Goal: Information Seeking & Learning: Learn about a topic

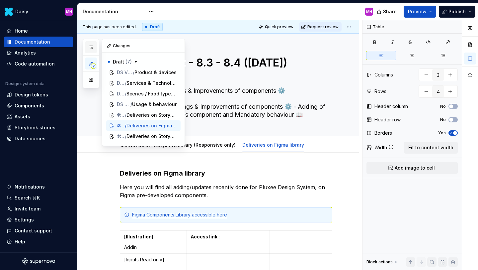
click at [90, 47] on icon "button" at bounding box center [90, 47] width 5 height 5
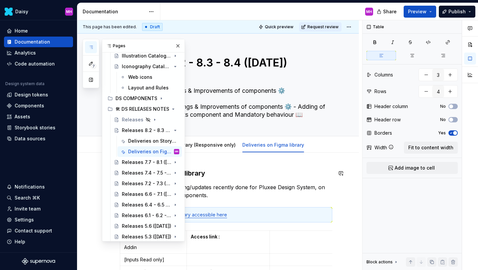
scroll to position [142, 0]
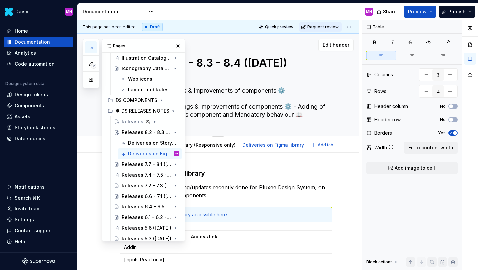
click at [244, 129] on div "Releases 8.2 - 8.3 - 8.4 ([DATE]) On Storybook : Addings & Improvements of comp…" at bounding box center [226, 85] width 213 height 102
click at [176, 46] on button "button" at bounding box center [177, 45] width 9 height 9
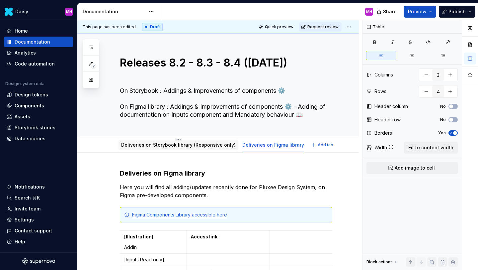
type textarea "*"
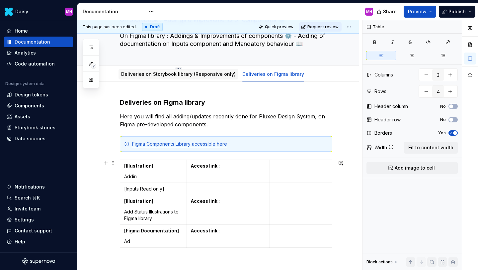
scroll to position [84, 0]
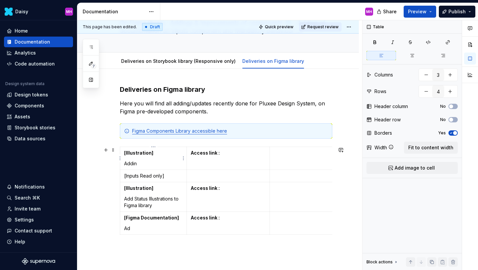
click at [139, 163] on p "Addin" at bounding box center [153, 163] width 58 height 7
drag, startPoint x: 138, startPoint y: 165, endPoint x: 125, endPoint y: 165, distance: 13.0
click at [125, 165] on p "Addin" at bounding box center [153, 163] width 58 height 7
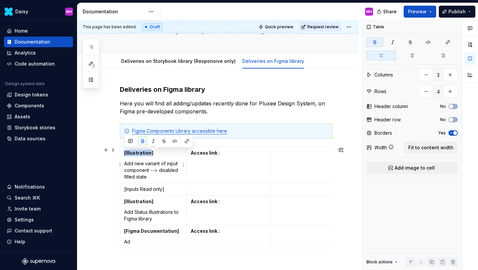
drag, startPoint x: 150, startPoint y: 153, endPoint x: 125, endPoint y: 153, distance: 24.9
click at [125, 153] on strong "[Illustration]" at bounding box center [138, 153] width 29 height 6
click at [146, 153] on strong "[Illustration]" at bounding box center [138, 153] width 29 height 6
drag, startPoint x: 149, startPoint y: 154, endPoint x: 126, endPoint y: 153, distance: 23.6
click at [126, 153] on strong "[Illustration]" at bounding box center [138, 153] width 29 height 6
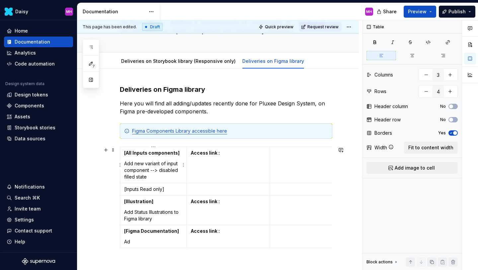
click at [159, 170] on p "Add new variant of input component --> disabled filled state" at bounding box center [153, 170] width 58 height 20
drag, startPoint x: 167, startPoint y: 164, endPoint x: 162, endPoint y: 164, distance: 4.7
click at [162, 164] on p "Add new variant of input component --> disabled filled state" at bounding box center [153, 170] width 58 height 20
click at [146, 164] on p "Add new variant of input component --> disabled filled state" at bounding box center [153, 170] width 58 height 20
drag, startPoint x: 161, startPoint y: 170, endPoint x: 173, endPoint y: 165, distance: 12.6
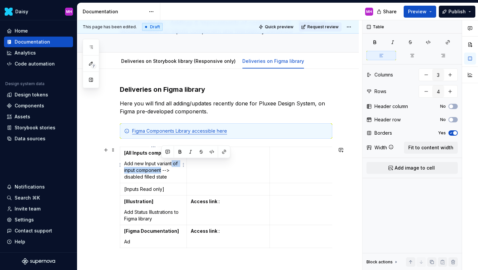
click at [173, 165] on p "Add new Input variant of input component --> disabled filled state" at bounding box center [153, 170] width 58 height 20
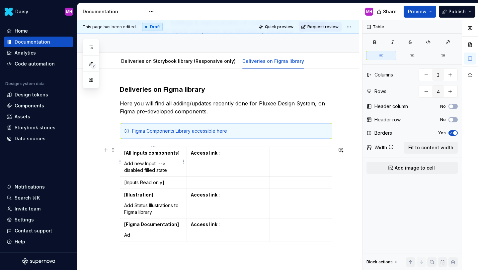
click at [144, 164] on p "Add new Input --> disabled filled state" at bounding box center [153, 166] width 58 height 13
click at [178, 165] on p "Add new state in all Input --> disabled filled state" at bounding box center [153, 166] width 58 height 13
click at [179, 165] on p "Add new state in all Input --> disabled filled state" at bounding box center [153, 166] width 58 height 13
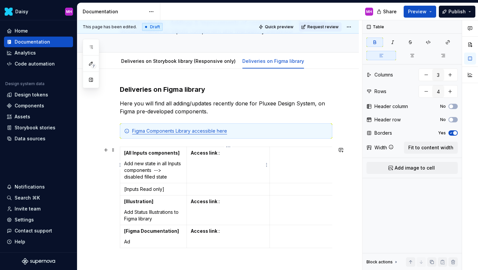
click at [229, 153] on p "Access link :" at bounding box center [228, 152] width 75 height 7
click at [224, 157] on td "Access link :" at bounding box center [228, 165] width 83 height 36
click at [218, 167] on p "[URL][DOMAIN_NAME]" at bounding box center [228, 163] width 75 height 7
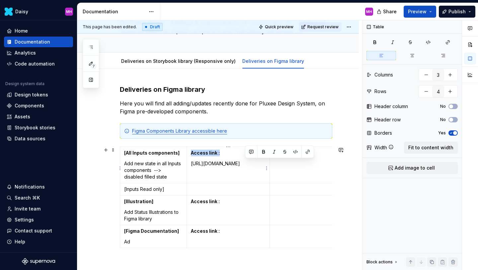
click at [218, 167] on p "[URL][DOMAIN_NAME]" at bounding box center [228, 163] width 75 height 7
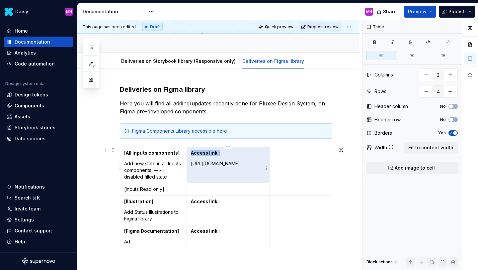
click at [218, 167] on p "[URL][DOMAIN_NAME]" at bounding box center [228, 163] width 75 height 7
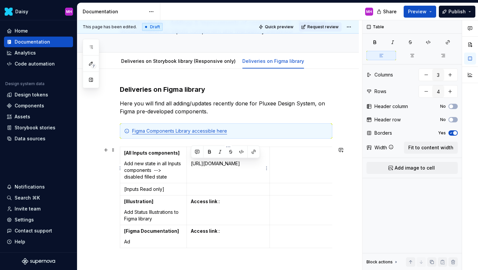
drag, startPoint x: 190, startPoint y: 164, endPoint x: 262, endPoint y: 183, distance: 74.2
click at [262, 183] on td "Access link : [URL][DOMAIN_NAME]" at bounding box center [228, 165] width 83 height 36
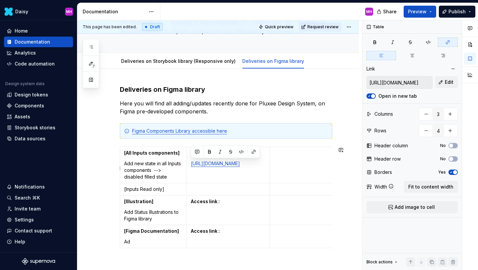
click at [288, 153] on p at bounding box center [331, 152] width 114 height 7
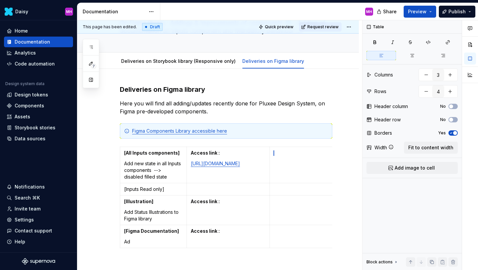
type textarea "*"
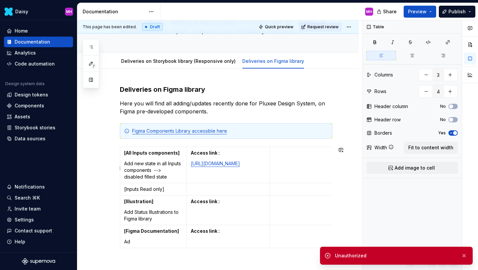
click at [281, 154] on p at bounding box center [331, 152] width 114 height 7
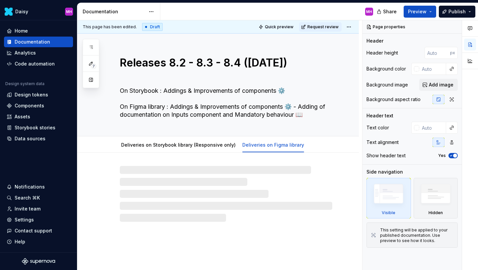
scroll to position [176, 0]
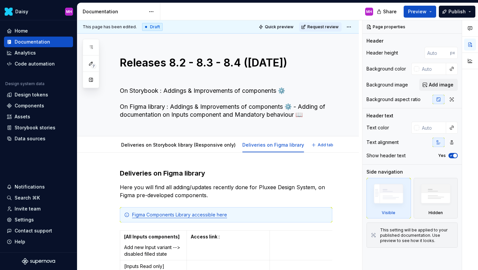
type textarea "*"
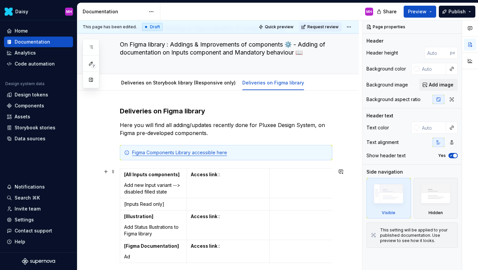
scroll to position [62, 0]
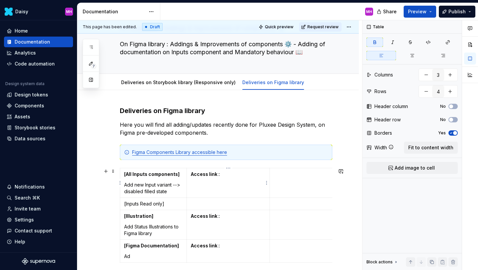
click at [226, 174] on p "Access link :" at bounding box center [228, 174] width 75 height 7
click at [222, 183] on strong "Access link : https://www.figma.com/design/mrdiByIw3khIMAh05RjAcL/002---PLX-UI-…" at bounding box center [212, 177] width 42 height 12
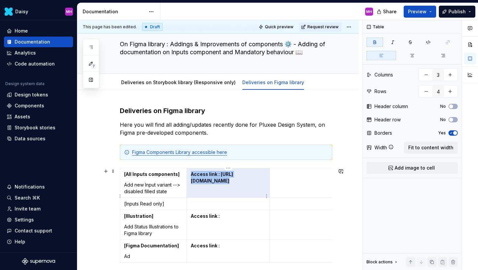
click at [222, 183] on strong "Access link : https://www.figma.com/design/mrdiByIw3khIMAh05RjAcL/002---PLX-UI-…" at bounding box center [212, 177] width 42 height 12
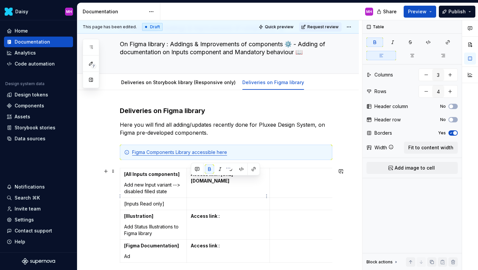
drag, startPoint x: 191, startPoint y: 181, endPoint x: 265, endPoint y: 207, distance: 78.4
click at [233, 183] on strong "Access link : https://www.figma.com/design/mrdiByIw3khIMAh05RjAcL/002---PLX-UI-…" at bounding box center [212, 177] width 42 height 12
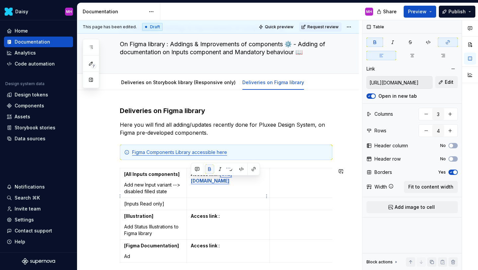
click at [210, 170] on button "button" at bounding box center [209, 168] width 9 height 9
click at [294, 172] on p at bounding box center [331, 174] width 114 height 7
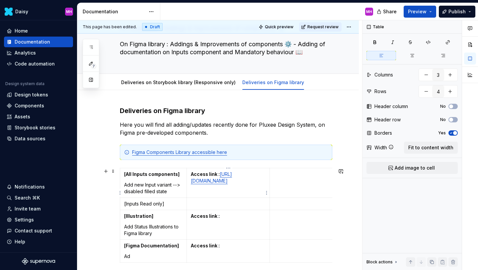
type textarea "*"
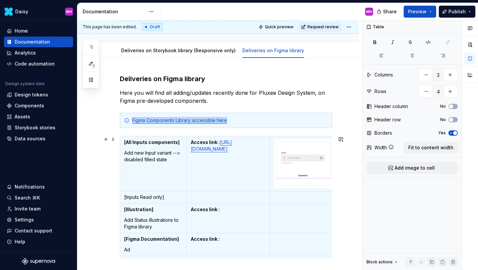
scroll to position [95, 0]
click at [209, 191] on td at bounding box center [228, 196] width 83 height 12
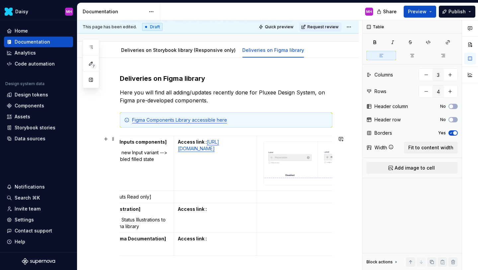
scroll to position [0, 0]
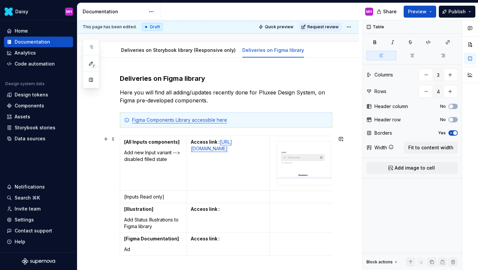
type textarea "*"
drag, startPoint x: 221, startPoint y: 142, endPoint x: 190, endPoint y: 142, distance: 30.6
click at [190, 142] on td "Access link : [URL][DOMAIN_NAME]" at bounding box center [228, 163] width 83 height 55
copy strong "Access link :"
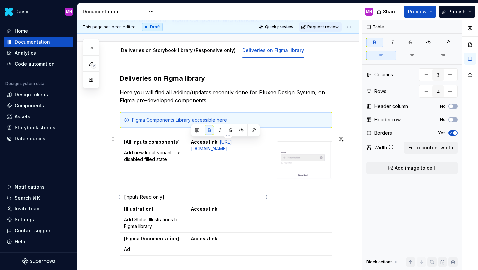
click at [196, 194] on p at bounding box center [228, 196] width 75 height 7
type textarea "*"
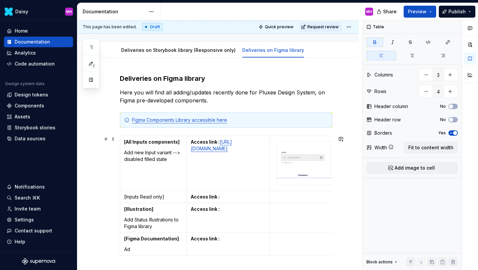
type textarea "*"
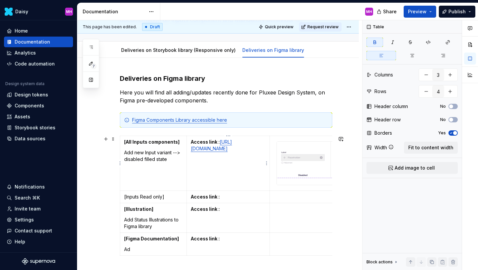
type textarea "*"
drag, startPoint x: 166, startPoint y: 196, endPoint x: 123, endPoint y: 198, distance: 43.2
click at [123, 198] on td "[Inputs Read only]" at bounding box center [153, 196] width 67 height 12
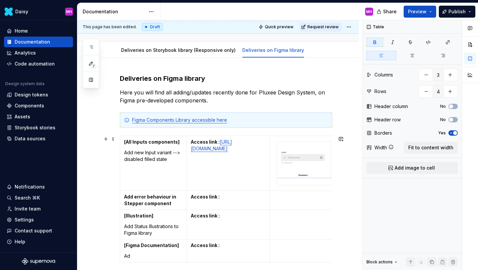
type textarea "*"
click at [125, 196] on strong "Add error behaviour in Stepper component" at bounding box center [150, 200] width 53 height 12
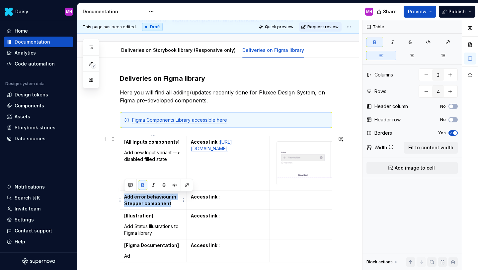
drag, startPoint x: 172, startPoint y: 205, endPoint x: 125, endPoint y: 196, distance: 48.1
click at [125, 196] on p "Add error behaviour in Stepper component" at bounding box center [153, 199] width 58 height 13
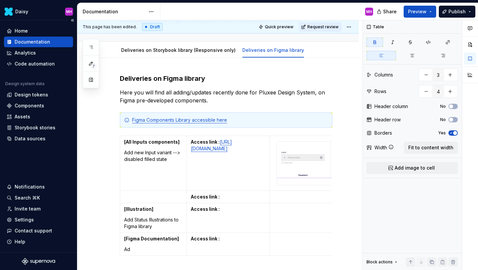
type textarea "*"
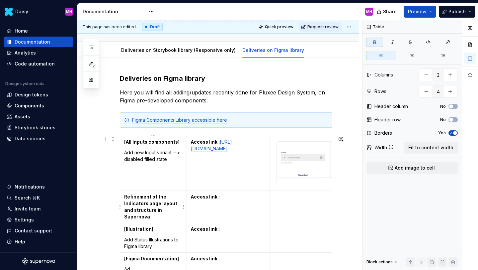
click at [125, 197] on strong "Refinement of the Indicators page layout and structure in Supernova" at bounding box center [151, 207] width 54 height 26
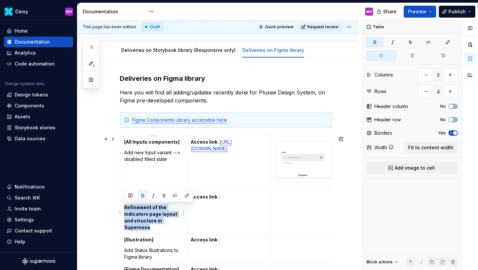
drag, startPoint x: 154, startPoint y: 227, endPoint x: 122, endPoint y: 209, distance: 36.5
click at [122, 209] on td "[Supernova] Refinement of the Indicators page layout and structure in Supernova" at bounding box center [153, 211] width 67 height 43
click at [142, 197] on button "button" at bounding box center [142, 195] width 9 height 9
click at [205, 216] on td "Access link :" at bounding box center [228, 211] width 83 height 43
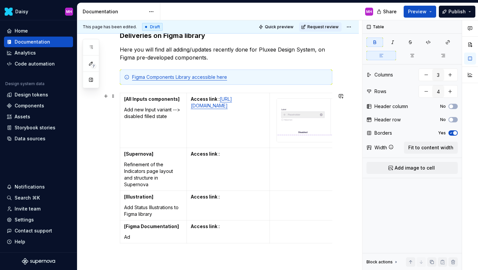
scroll to position [142, 0]
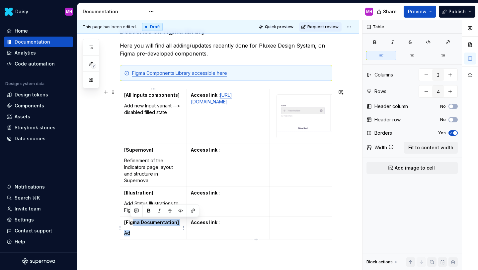
drag, startPoint x: 140, startPoint y: 234, endPoint x: 132, endPoint y: 223, distance: 14.1
click at [132, 223] on td "[Figma Documentation] Ad" at bounding box center [153, 227] width 67 height 23
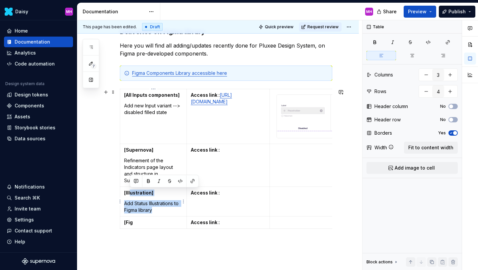
drag, startPoint x: 153, startPoint y: 212, endPoint x: 131, endPoint y: 191, distance: 30.6
click at [131, 191] on td "[Illustration] Add Status Illustrations to Figma library" at bounding box center [153, 201] width 67 height 30
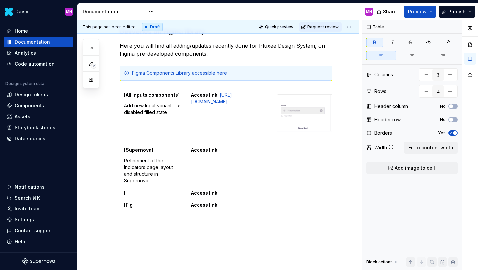
type textarea "*"
click at [131, 193] on p "[" at bounding box center [153, 192] width 58 height 7
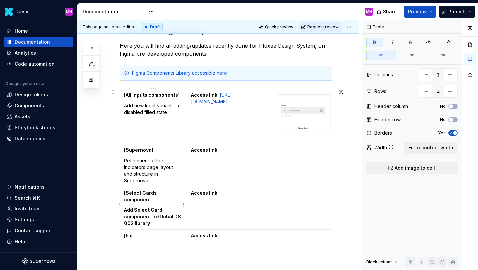
click at [154, 194] on strong "[Select Cards component" at bounding box center [141, 196] width 34 height 12
click at [179, 194] on p "[Select Card component" at bounding box center [153, 192] width 58 height 7
drag, startPoint x: 154, startPoint y: 216, endPoint x: 154, endPoint y: 212, distance: 4.0
click at [154, 212] on p "Add Select Card component to Global DS 002 library" at bounding box center [153, 217] width 58 height 20
click at [130, 207] on strong "Add Select Card component to Global DS 002 library" at bounding box center [153, 216] width 58 height 19
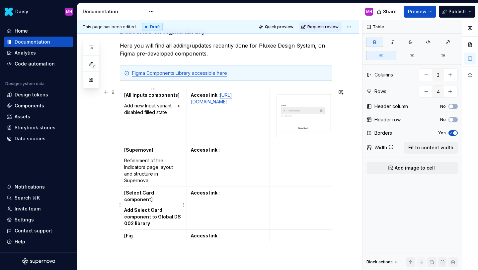
click at [133, 207] on strong "Add Select Card component to Global DS 002 library" at bounding box center [153, 216] width 58 height 19
click at [149, 217] on p "Adding of Select Card component to Global DS 002 library" at bounding box center [153, 217] width 58 height 20
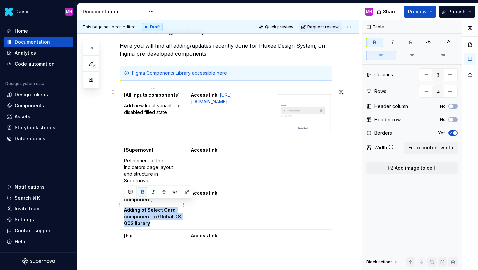
drag, startPoint x: 149, startPoint y: 217, endPoint x: 125, endPoint y: 204, distance: 27.6
click at [123, 204] on td "[Select Card component] Adding of Select Card component to Global DS 002 library" at bounding box center [153, 207] width 67 height 43
click at [143, 191] on button "button" at bounding box center [142, 191] width 9 height 9
click at [233, 192] on p "Access link :" at bounding box center [228, 192] width 75 height 7
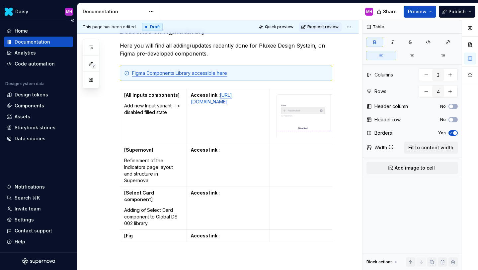
type textarea "*"
click at [137, 232] on p "[Fig" at bounding box center [153, 235] width 58 height 7
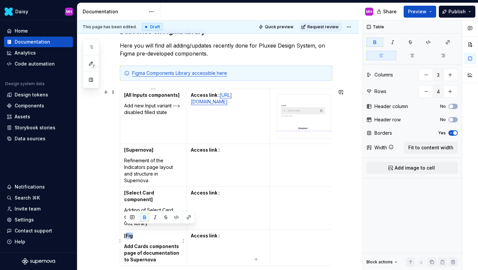
drag, startPoint x: 134, startPoint y: 229, endPoint x: 127, endPoint y: 229, distance: 7.3
click at [127, 232] on p "[Fig" at bounding box center [153, 235] width 58 height 7
drag, startPoint x: 155, startPoint y: 231, endPoint x: 127, endPoint y: 229, distance: 27.6
click at [127, 232] on p "[Supernova" at bounding box center [153, 235] width 58 height 7
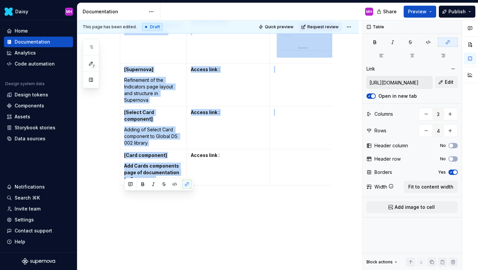
drag, startPoint x: 159, startPoint y: 252, endPoint x: 126, endPoint y: 240, distance: 35.6
click at [126, 240] on div "Deliveries on Figma library Here you will find all adding/updates recently done…" at bounding box center [218, 104] width 282 height 346
click at [134, 168] on p "Add Cards components page of documentation to Supernova" at bounding box center [153, 172] width 58 height 20
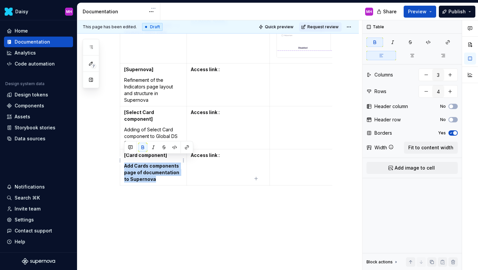
drag, startPoint x: 157, startPoint y: 172, endPoint x: 124, endPoint y: 159, distance: 35.1
click at [124, 162] on p "Add Cards components page of documentation to Supernova" at bounding box center [153, 172] width 58 height 20
click at [144, 147] on button "button" at bounding box center [142, 146] width 9 height 9
click at [142, 130] on p "Adding of Select Card component to Global DS 002 library" at bounding box center [153, 136] width 58 height 20
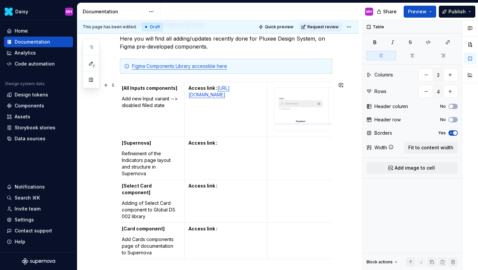
scroll to position [0, 0]
type textarea "*"
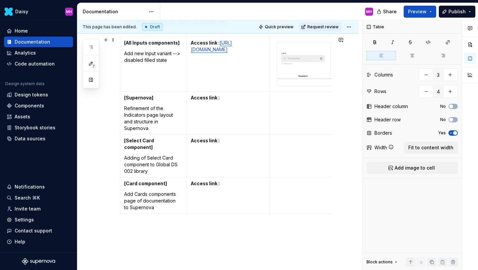
scroll to position [195, 0]
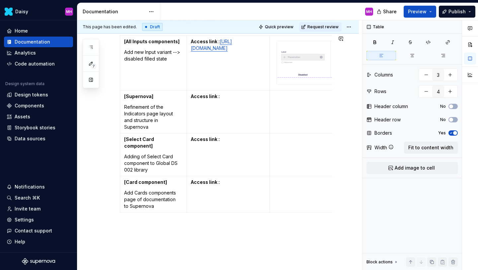
type textarea "*"
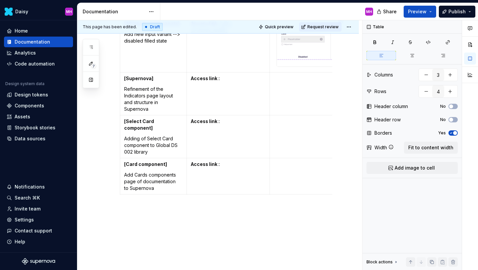
scroll to position [218, 0]
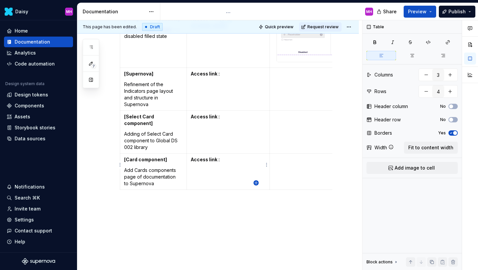
click at [258, 183] on icon "button" at bounding box center [256, 182] width 3 height 3
type input "5"
click at [145, 192] on p at bounding box center [153, 195] width 58 height 7
click at [133, 193] on strong "Add "Heading banner" new illustrations in 001 global library" at bounding box center [151, 202] width 55 height 19
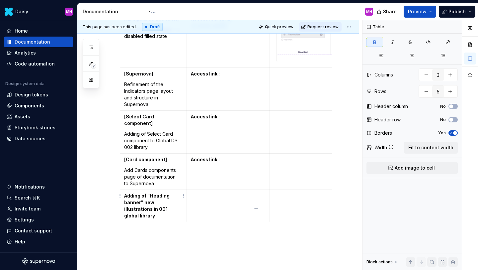
click at [126, 193] on strong "Adding of "Heading banner" new illustrations in 001 global library" at bounding box center [147, 206] width 47 height 26
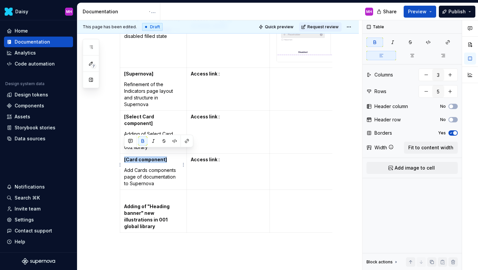
drag, startPoint x: 167, startPoint y: 151, endPoint x: 124, endPoint y: 152, distance: 43.5
click at [124, 153] on td "[Card component] Add Cards components page of documentation to Supernova" at bounding box center [153, 171] width 67 height 36
copy strong "[Card component]"
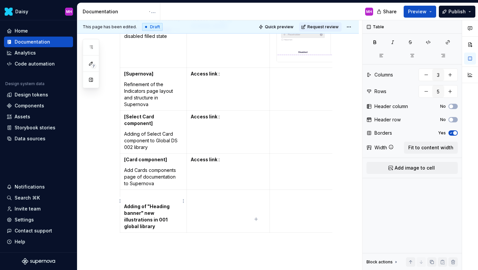
click at [128, 192] on p at bounding box center [153, 195] width 58 height 7
drag, startPoint x: 163, startPoint y: 189, endPoint x: 127, endPoint y: 189, distance: 36.2
click at [127, 193] on strong "[Card component]" at bounding box center [145, 196] width 43 height 6
click at [126, 193] on strong "[Illustrations]" at bounding box center [140, 196] width 32 height 6
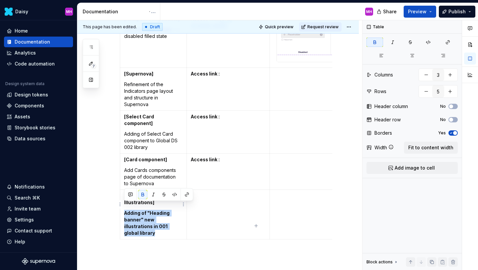
drag, startPoint x: 172, startPoint y: 219, endPoint x: 125, endPoint y: 208, distance: 48.9
click at [125, 210] on p "Adding of "Heading banner" new illustrations in 001 global library" at bounding box center [153, 223] width 58 height 27
click at [141, 194] on button "button" at bounding box center [142, 194] width 9 height 9
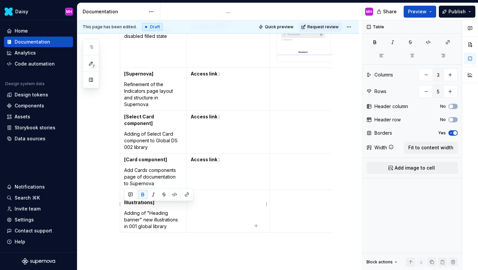
click at [226, 194] on td at bounding box center [228, 210] width 83 height 43
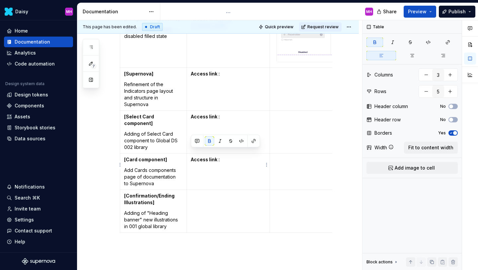
drag, startPoint x: 223, startPoint y: 152, endPoint x: 193, endPoint y: 152, distance: 29.9
click at [192, 156] on p "Access link :" at bounding box center [228, 159] width 75 height 7
copy strong "Access link :"
click at [197, 192] on p at bounding box center [228, 195] width 75 height 7
type textarea "*"
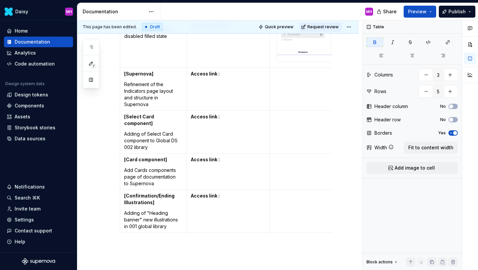
type textarea "*"
click at [256, 224] on icon "button" at bounding box center [256, 225] width 3 height 3
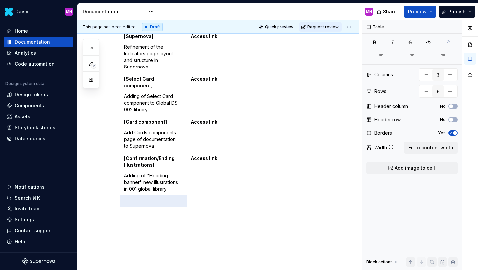
scroll to position [257, 0]
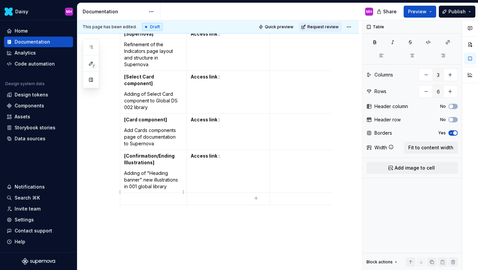
click at [153, 195] on p at bounding box center [153, 198] width 58 height 7
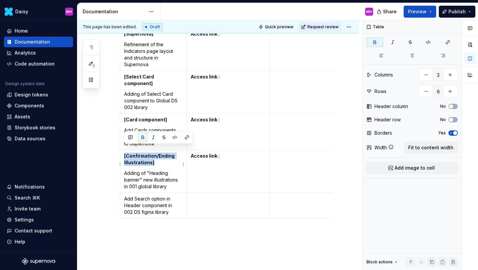
drag, startPoint x: 154, startPoint y: 157, endPoint x: 125, endPoint y: 149, distance: 30.2
click at [125, 152] on p "[Confirmation/Ending Illustrations]" at bounding box center [153, 158] width 58 height 13
copy strong "[Confirmation/Ending Illustrations]"
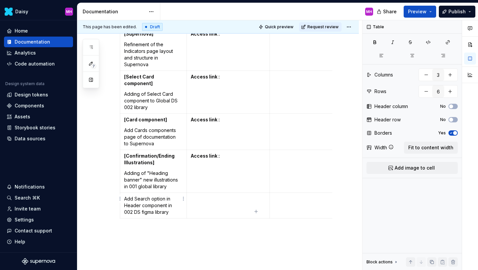
click at [124, 195] on p "Add Search option in Header component in 002 DS figma library" at bounding box center [153, 205] width 58 height 20
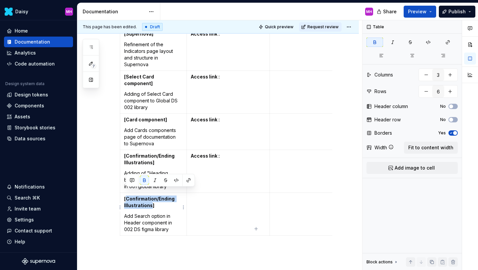
drag, startPoint x: 150, startPoint y: 199, endPoint x: 126, endPoint y: 192, distance: 24.7
click at [126, 196] on strong "[Confirmation/Ending Illustrations]" at bounding box center [149, 202] width 51 height 12
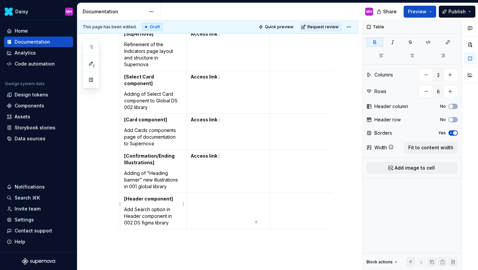
click at [133, 206] on p "Add Search option in Header component in 002 DS figma library" at bounding box center [153, 216] width 58 height 20
drag, startPoint x: 223, startPoint y: 149, endPoint x: 191, endPoint y: 149, distance: 31.9
click at [191, 152] on p "Access link :" at bounding box center [228, 155] width 75 height 7
copy strong "Access link :"
click at [202, 195] on p at bounding box center [228, 198] width 75 height 7
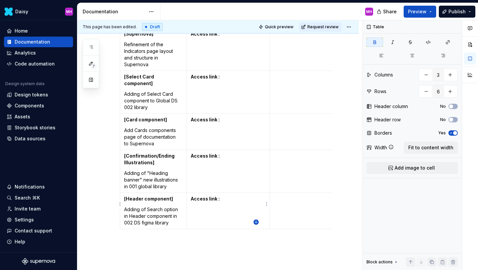
click at [256, 221] on icon "button" at bounding box center [256, 221] width 3 height 3
type input "7"
type textarea "*"
click at [148, 232] on p at bounding box center [153, 235] width 58 height 7
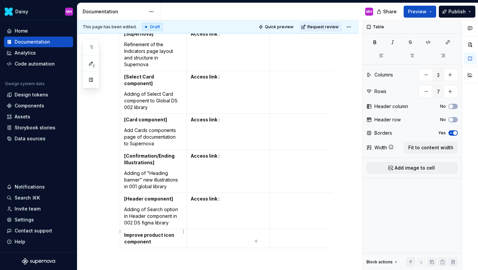
click at [142, 232] on strong "Improve product icon component" at bounding box center [149, 238] width 51 height 12
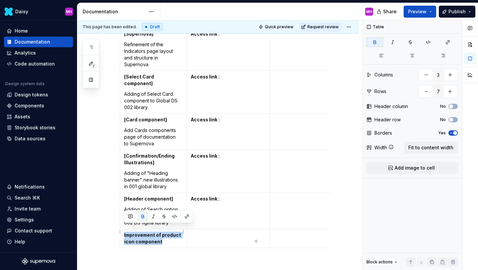
drag, startPoint x: 164, startPoint y: 234, endPoint x: 125, endPoint y: 229, distance: 39.6
click at [125, 232] on p "Improvement of product icon component" at bounding box center [153, 238] width 58 height 13
click at [125, 232] on strong "Improvement of product icon component" at bounding box center [153, 238] width 58 height 12
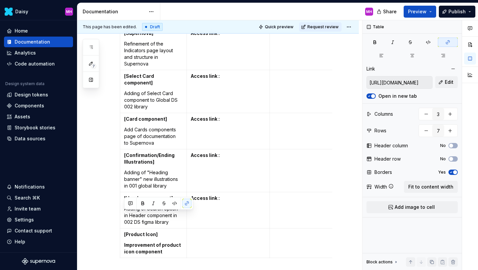
scroll to position [330, 0]
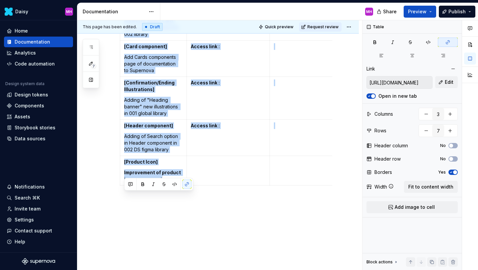
drag, startPoint x: 170, startPoint y: 245, endPoint x: 130, endPoint y: 237, distance: 40.9
click at [130, 237] on div "Deliveries on Figma library Here you will find all adding/updates recently done…" at bounding box center [218, 49] width 282 height 455
click at [140, 169] on strong "Improvement of product icon component" at bounding box center [153, 175] width 58 height 12
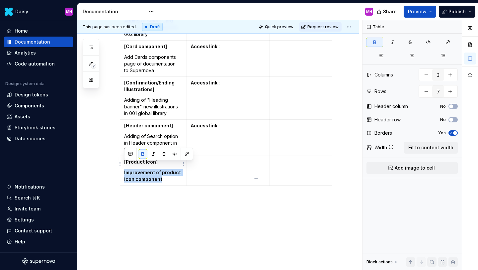
drag, startPoint x: 161, startPoint y: 172, endPoint x: 124, endPoint y: 164, distance: 38.0
click at [124, 169] on p "Improvement of product icon component" at bounding box center [153, 175] width 58 height 13
click at [142, 156] on button "button" at bounding box center [142, 153] width 9 height 9
click at [219, 168] on td at bounding box center [228, 170] width 83 height 30
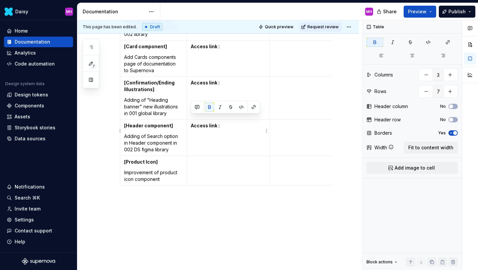
drag, startPoint x: 225, startPoint y: 120, endPoint x: 190, endPoint y: 120, distance: 35.2
click at [190, 120] on td "Access link :" at bounding box center [228, 137] width 83 height 36
copy strong "Access link :"
click at [192, 158] on p at bounding box center [228, 161] width 75 height 7
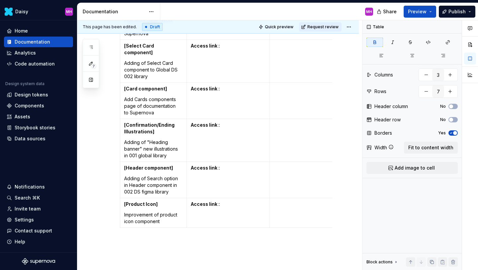
scroll to position [291, 0]
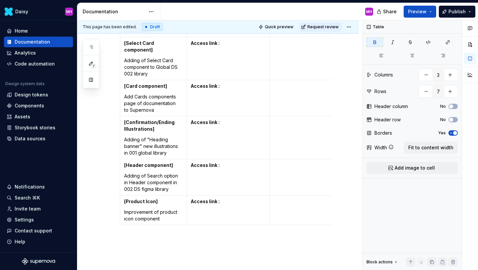
type textarea "*"
click at [257, 217] on icon "button" at bounding box center [256, 217] width 5 height 5
type input "8"
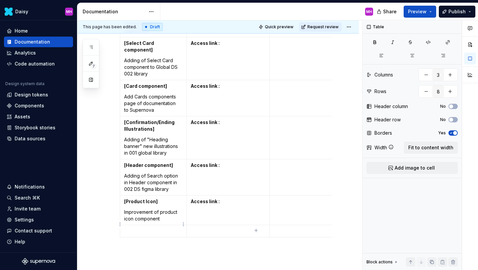
click at [138, 228] on p at bounding box center [153, 231] width 58 height 7
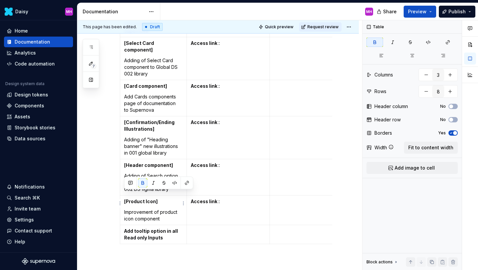
drag, startPoint x: 158, startPoint y: 194, endPoint x: 124, endPoint y: 194, distance: 34.2
click at [124, 198] on p "[Product Icon]" at bounding box center [153, 201] width 58 height 7
copy strong "[Product Icon]"
click at [124, 228] on strong "Add tooltip option in all Read only Inputs" at bounding box center [151, 234] width 55 height 12
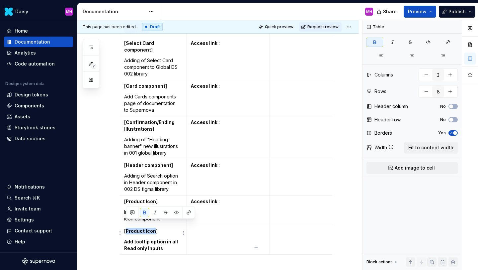
drag, startPoint x: 154, startPoint y: 225, endPoint x: 127, endPoint y: 225, distance: 27.2
click at [127, 228] on strong "[Product Icon]" at bounding box center [141, 231] width 34 height 6
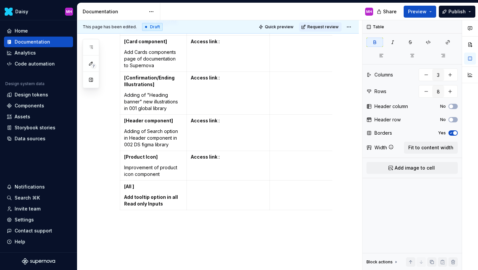
scroll to position [337, 0]
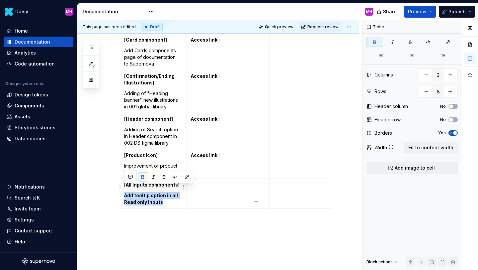
drag, startPoint x: 165, startPoint y: 194, endPoint x: 124, endPoint y: 190, distance: 41.1
click at [124, 192] on p "Add tooltip option in all Read only Inputs" at bounding box center [153, 198] width 58 height 13
click at [141, 177] on button "button" at bounding box center [142, 176] width 9 height 9
click at [133, 192] on p "Add tooltip option in all Read only Inputs" at bounding box center [153, 198] width 58 height 13
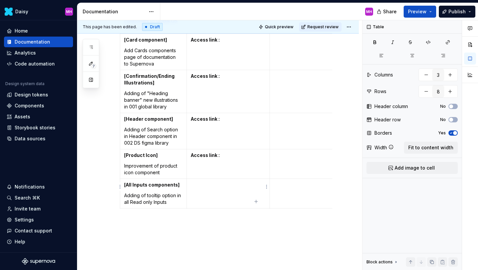
click at [202, 181] on td at bounding box center [228, 193] width 83 height 30
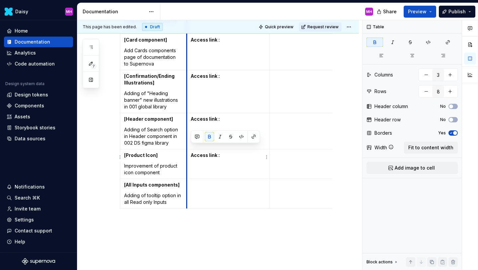
drag, startPoint x: 223, startPoint y: 148, endPoint x: 188, endPoint y: 148, distance: 34.5
click at [188, 149] on td "Access link :" at bounding box center [228, 164] width 83 height 30
copy strong "Access link :"
click at [199, 181] on p at bounding box center [228, 184] width 75 height 7
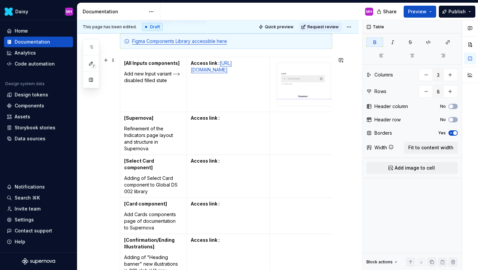
scroll to position [169, 0]
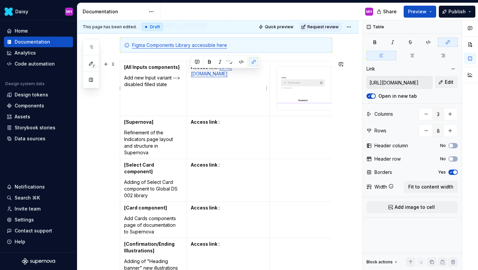
drag, startPoint x: 265, startPoint y: 95, endPoint x: 189, endPoint y: 75, distance: 78.5
click at [189, 75] on td "Access link : [URL][DOMAIN_NAME]" at bounding box center [228, 88] width 83 height 55
copy link "[URL][DOMAIN_NAME]"
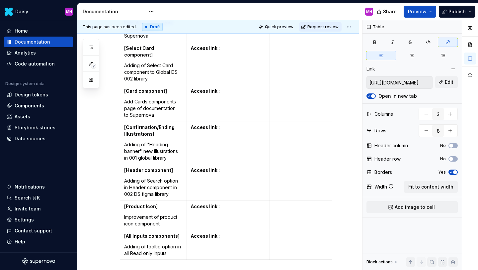
scroll to position [297, 0]
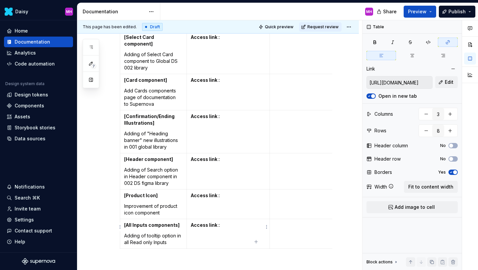
click at [205, 225] on td "Access link :" at bounding box center [228, 234] width 83 height 30
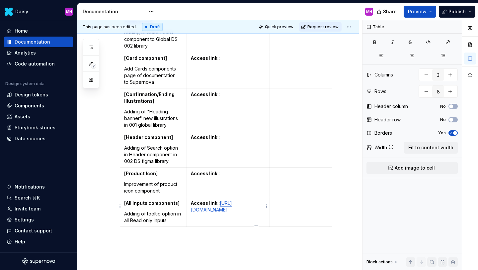
scroll to position [322, 0]
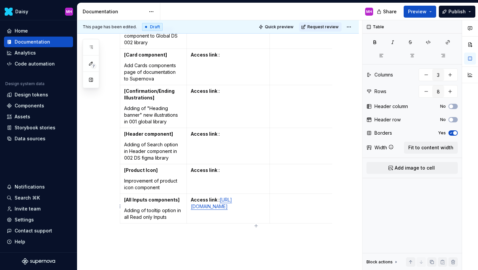
click at [292, 198] on td at bounding box center [331, 208] width 123 height 30
type textarea "*"
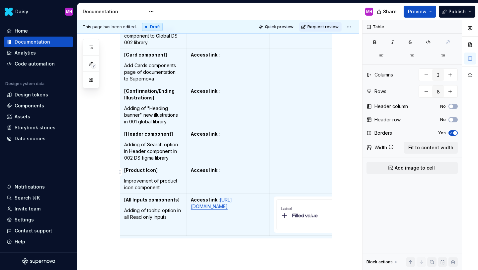
click at [280, 167] on p at bounding box center [331, 170] width 114 height 7
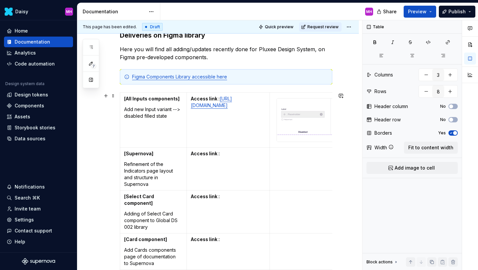
scroll to position [129, 0]
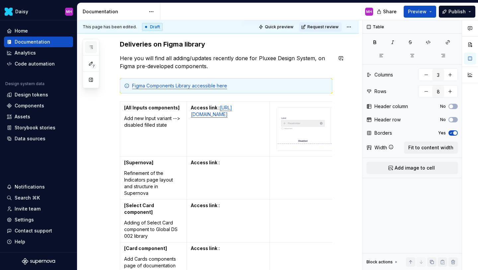
click at [94, 48] on button "button" at bounding box center [91, 47] width 12 height 12
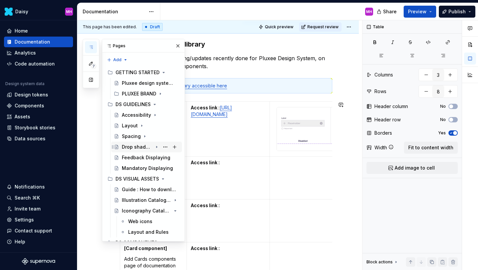
scroll to position [189, 0]
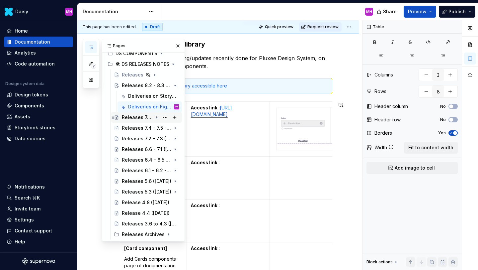
click at [135, 118] on div "Releases 7.7 - 8.1 ([DATE])" at bounding box center [137, 117] width 31 height 7
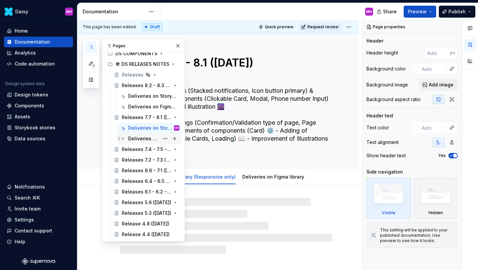
click at [138, 139] on div "Deliveries on Figma library" at bounding box center [143, 138] width 31 height 7
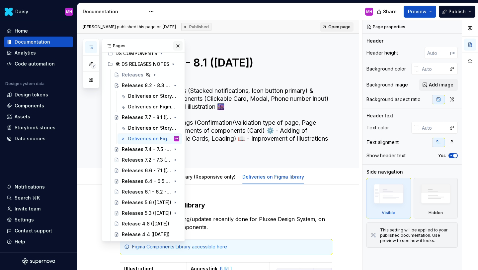
click at [176, 48] on button "button" at bounding box center [177, 45] width 9 height 9
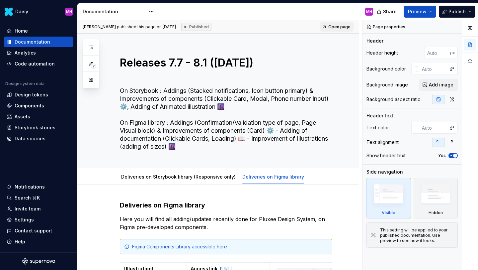
type textarea "*"
